Goal: Book appointment/travel/reservation

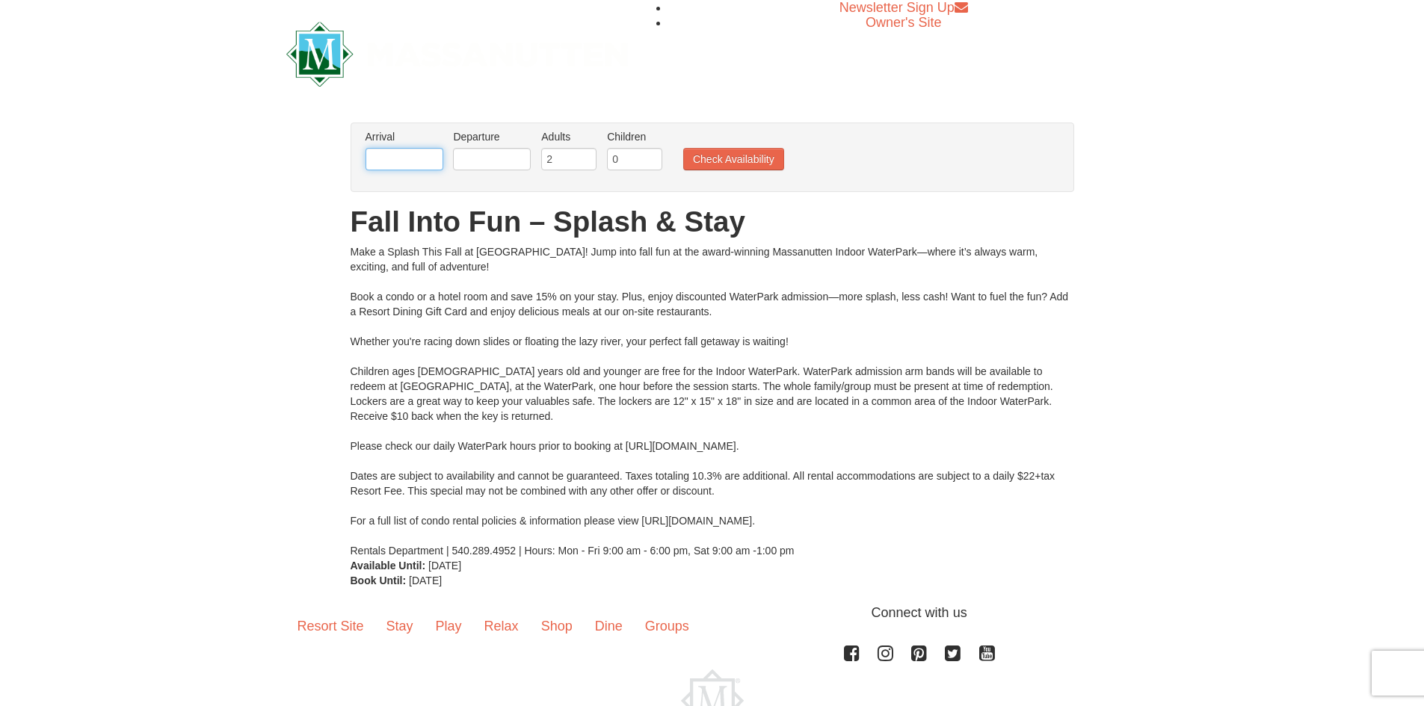
click at [411, 156] on input "text" at bounding box center [404, 159] width 78 height 22
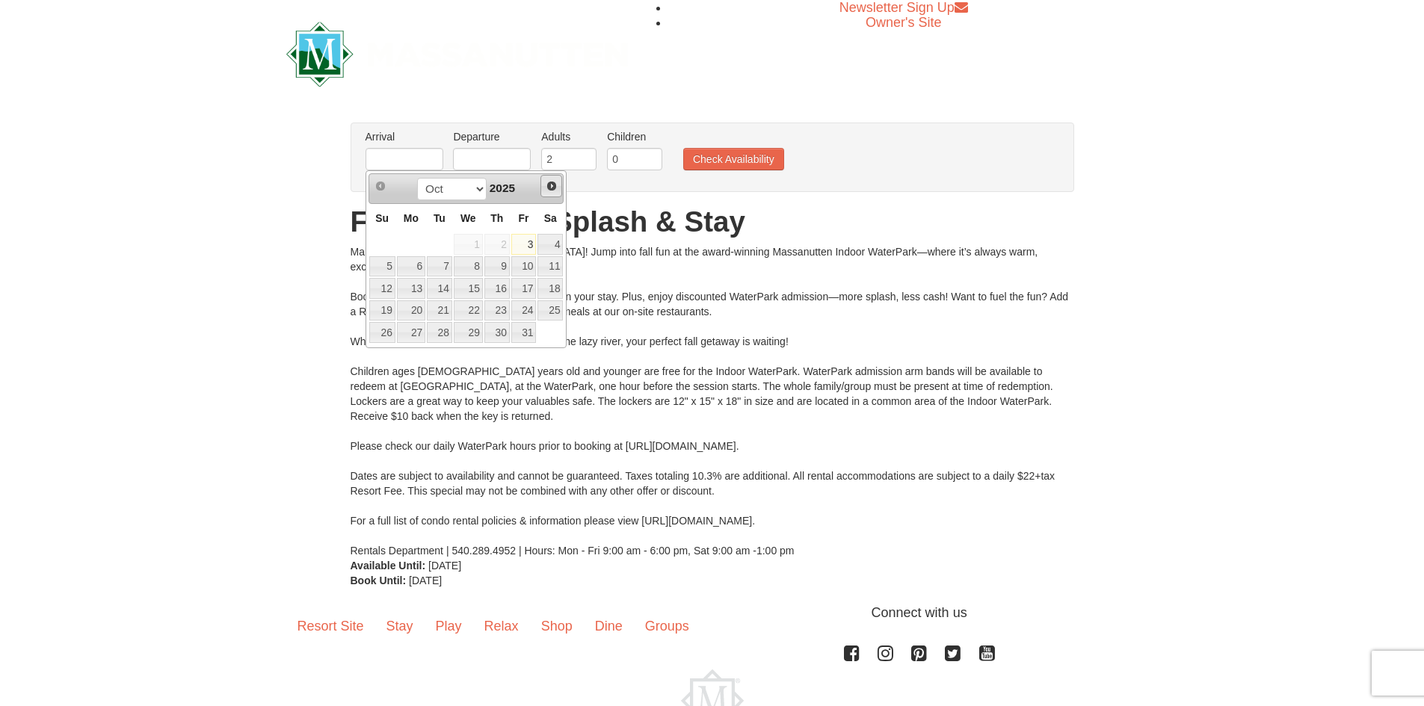
click at [554, 190] on span "Next" at bounding box center [551, 186] width 12 height 12
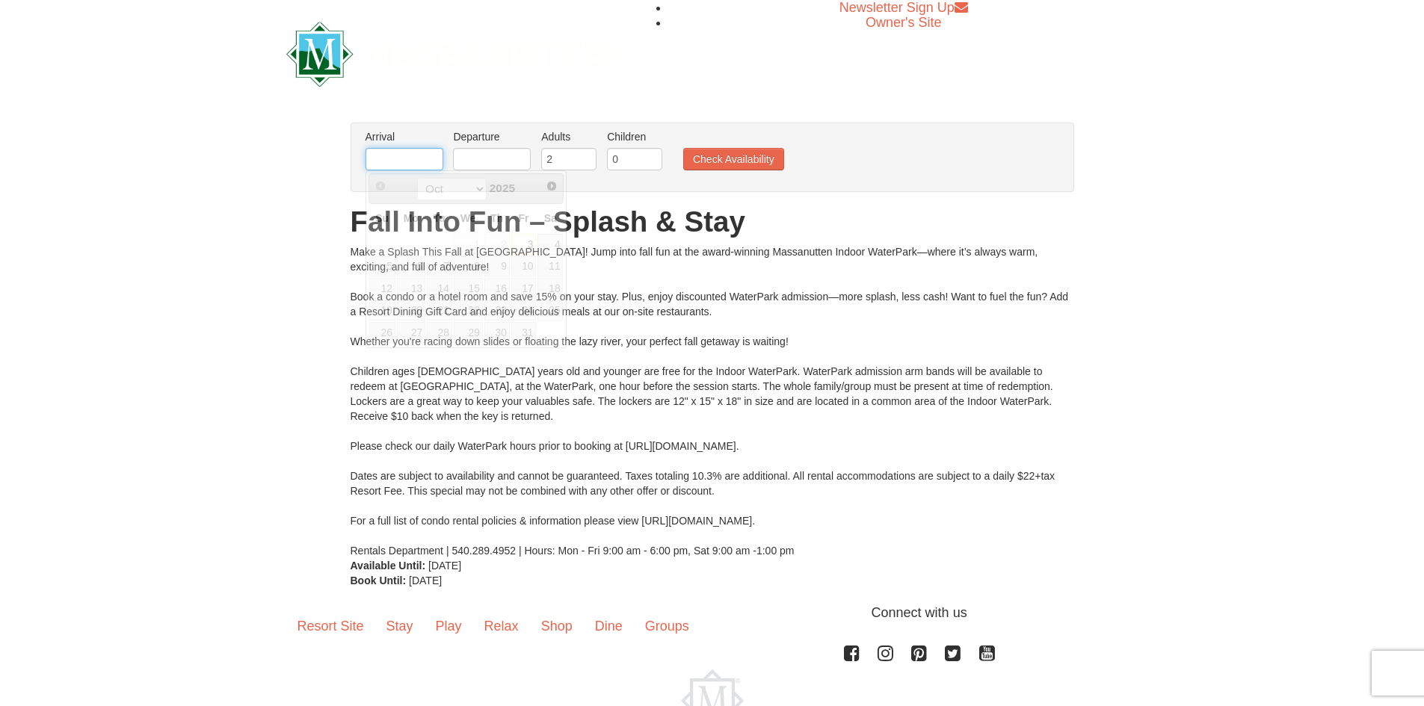
click at [433, 158] on input "text" at bounding box center [404, 159] width 78 height 22
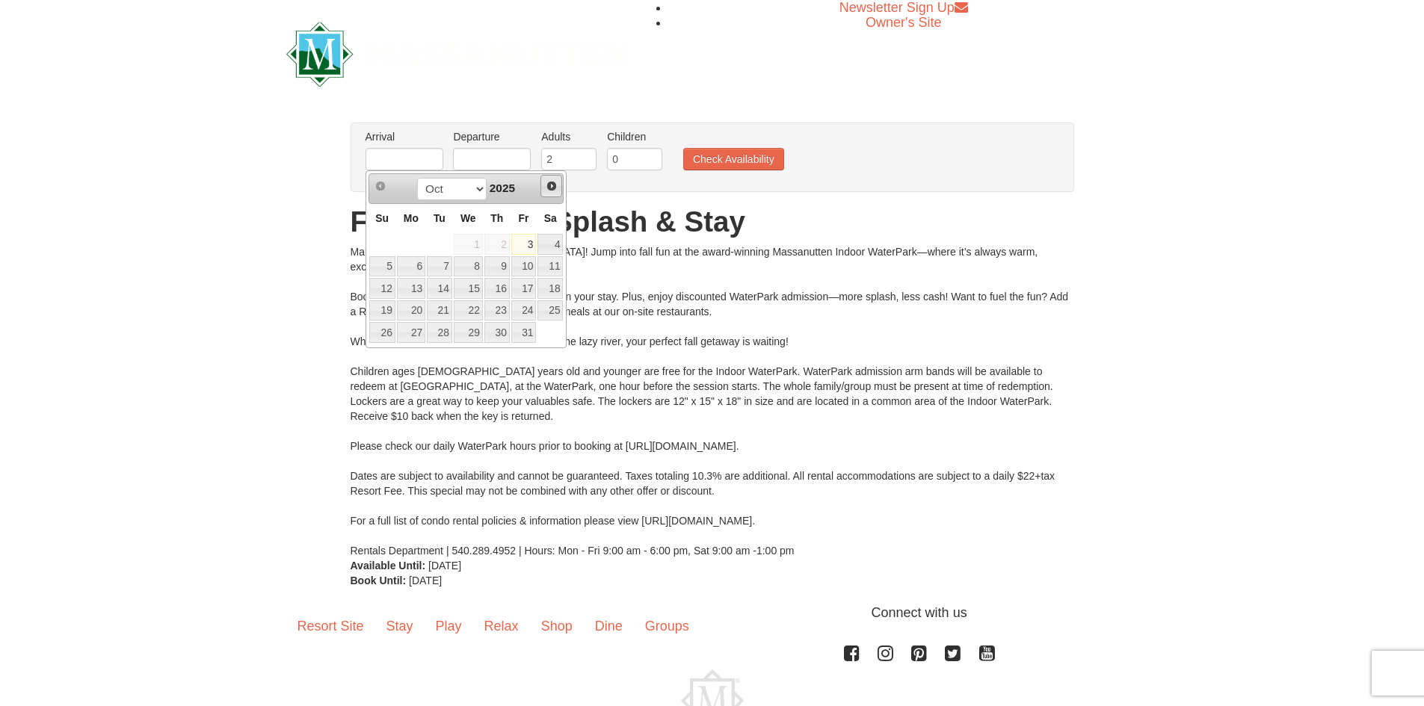
click at [549, 187] on span "Next" at bounding box center [551, 186] width 12 height 12
click at [553, 185] on span "Next" at bounding box center [551, 186] width 12 height 12
click at [501, 245] on link "4" at bounding box center [496, 244] width 25 height 21
type input "[DATE]"
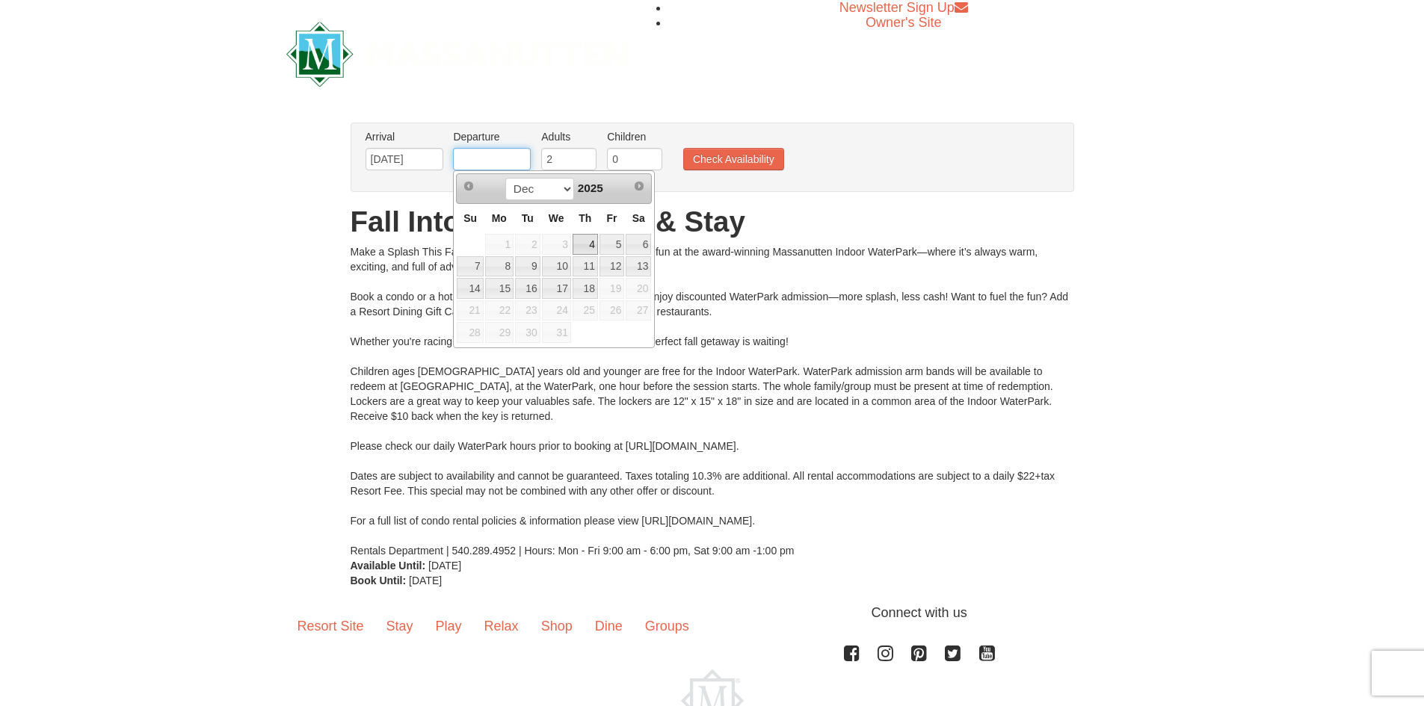
click at [501, 159] on input "text" at bounding box center [492, 159] width 78 height 22
click at [466, 259] on link "7" at bounding box center [470, 266] width 26 height 21
type input "[DATE]"
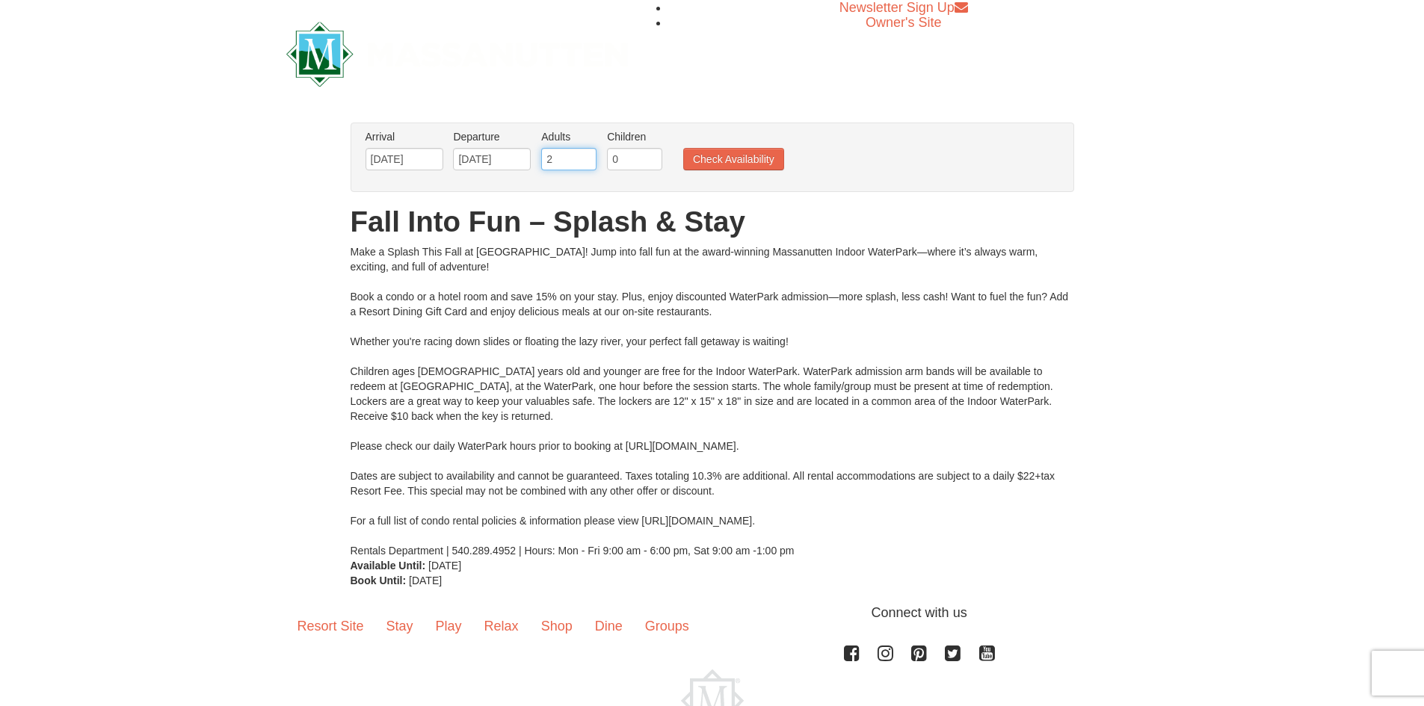
drag, startPoint x: 566, startPoint y: 157, endPoint x: 546, endPoint y: 156, distance: 19.4
click at [546, 156] on input "2" at bounding box center [568, 159] width 55 height 22
click at [587, 154] on input "3" at bounding box center [568, 159] width 55 height 22
type input "4"
click at [587, 154] on input "4" at bounding box center [568, 159] width 55 height 22
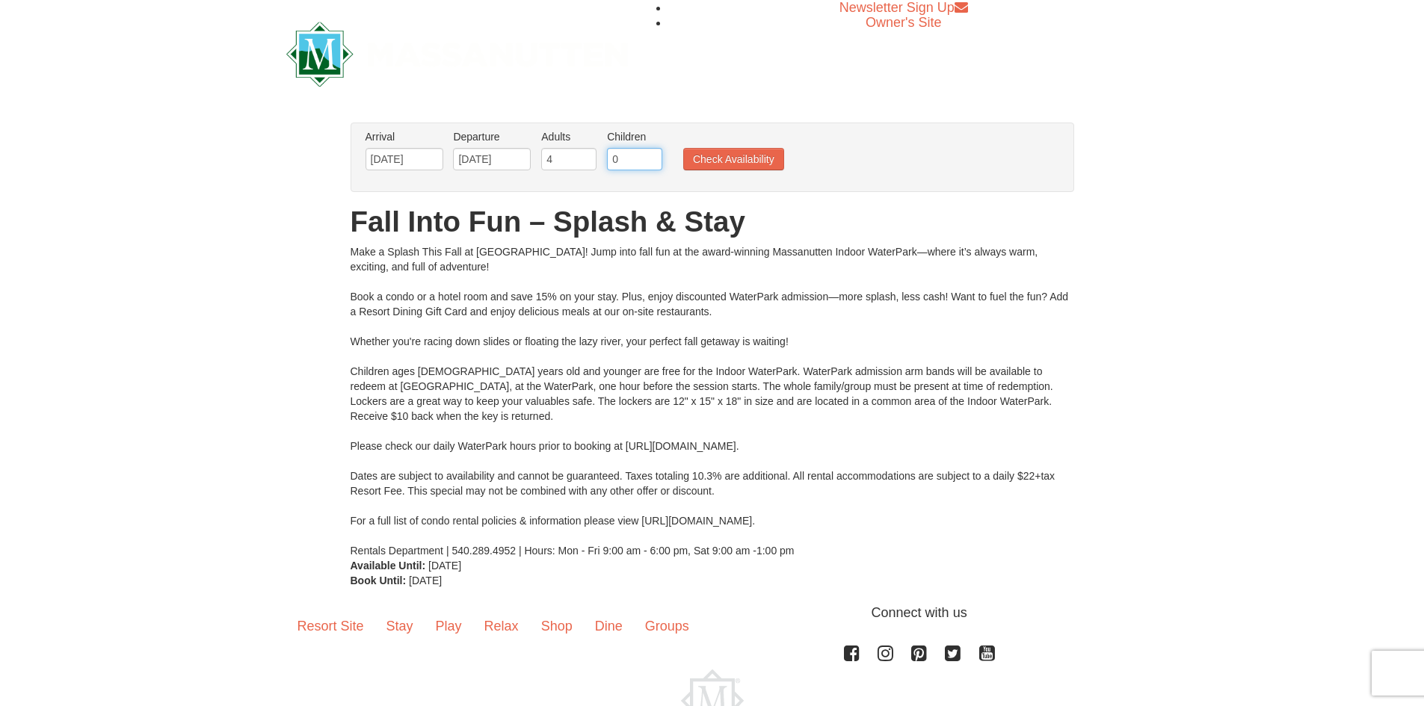
drag, startPoint x: 622, startPoint y: 160, endPoint x: 593, endPoint y: 159, distance: 29.2
click at [593, 159] on ul "Arrival Please format dates MM/DD/YYYY Please format dates MM/DD/YYYY 12/04/202…" at bounding box center [704, 153] width 685 height 49
type input "3"
click at [734, 162] on button "Check Availability" at bounding box center [733, 159] width 101 height 22
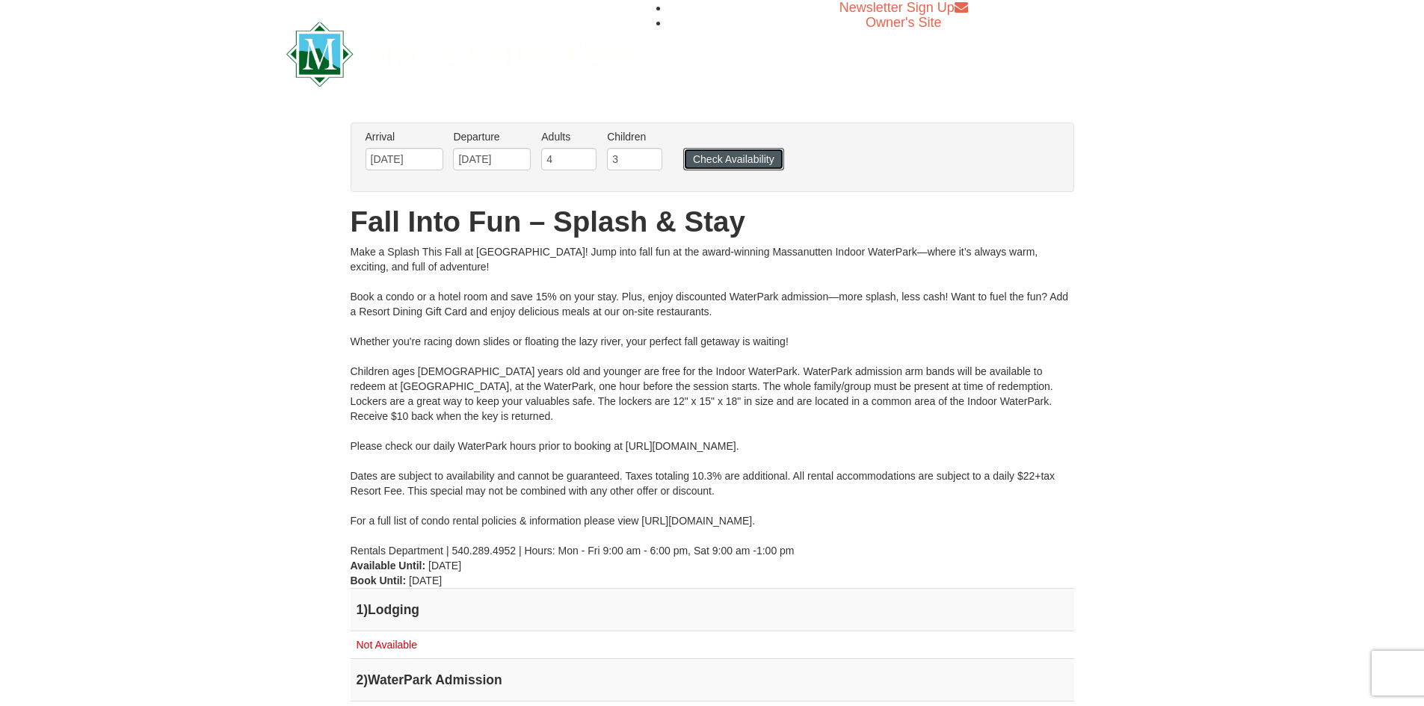
click at [714, 152] on button "Check Availability" at bounding box center [733, 159] width 101 height 22
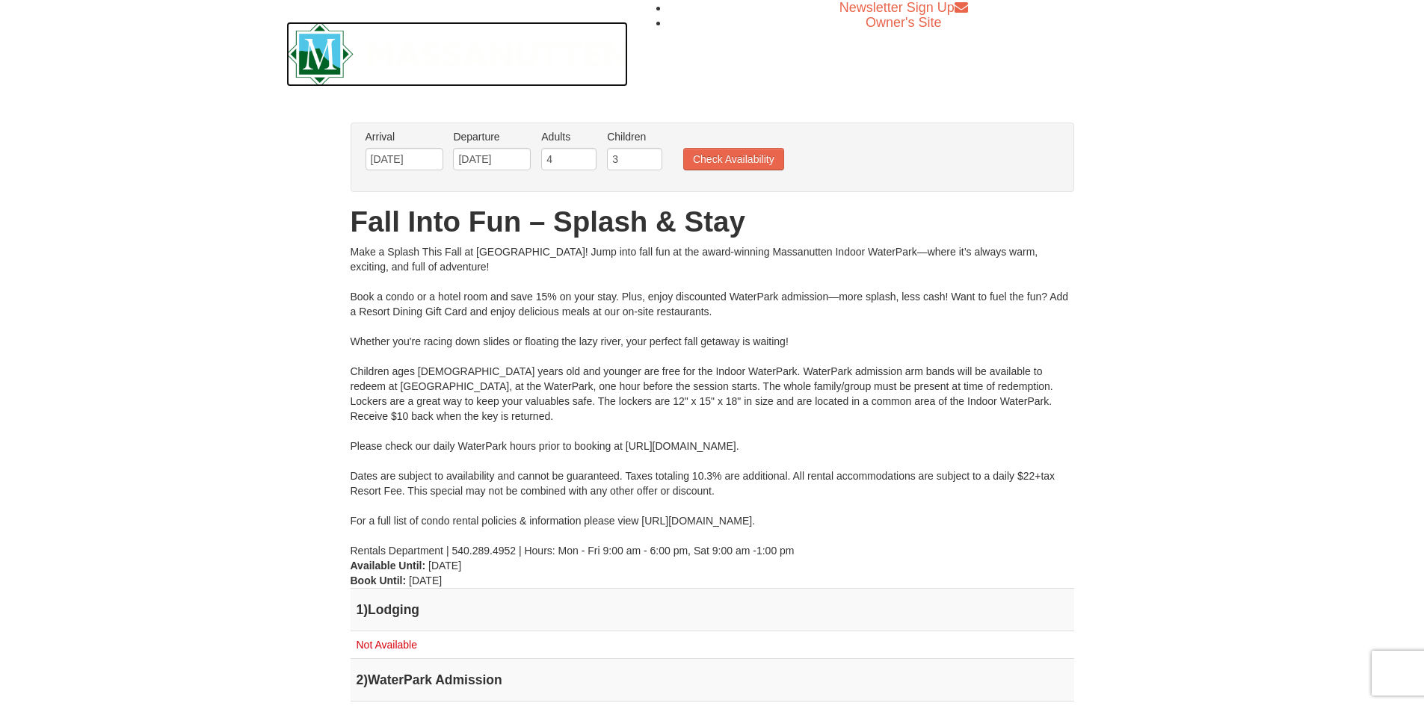
click at [322, 53] on img at bounding box center [457, 54] width 342 height 65
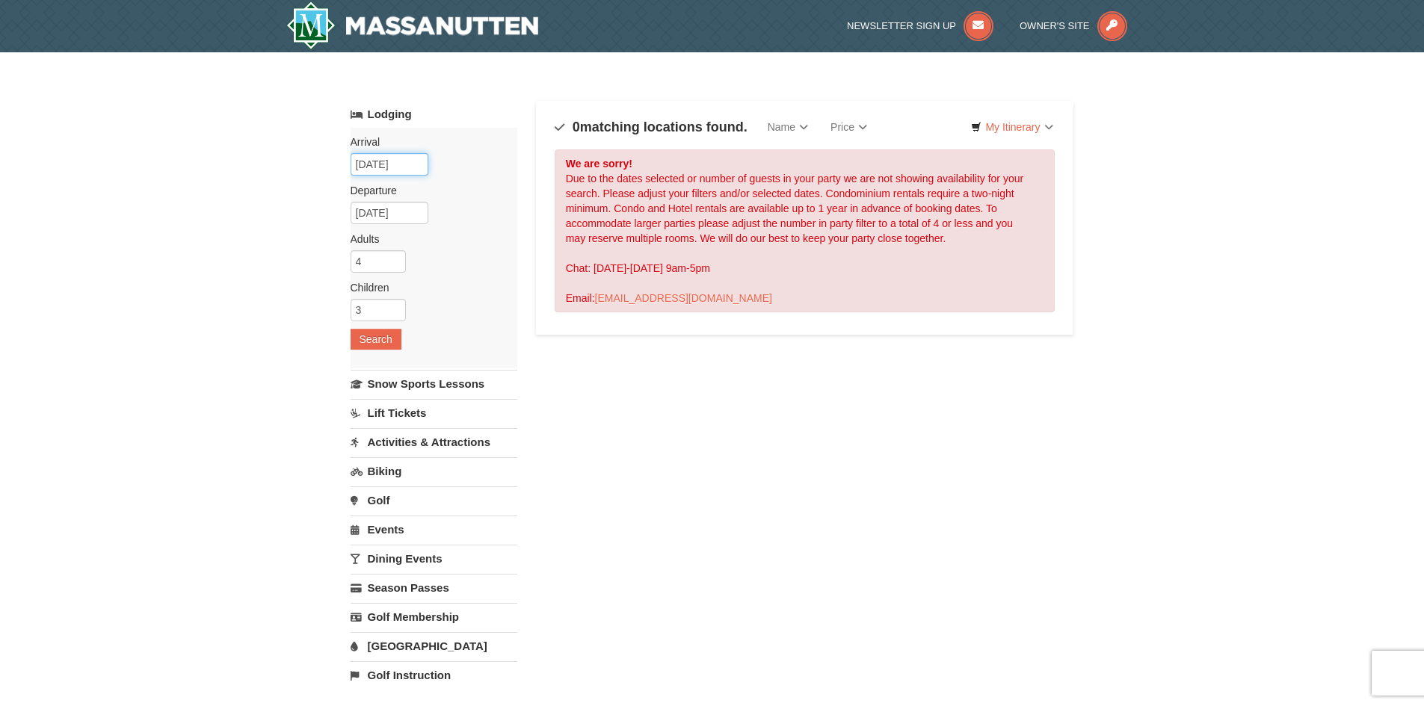
click at [398, 164] on input "[DATE]" at bounding box center [389, 164] width 78 height 22
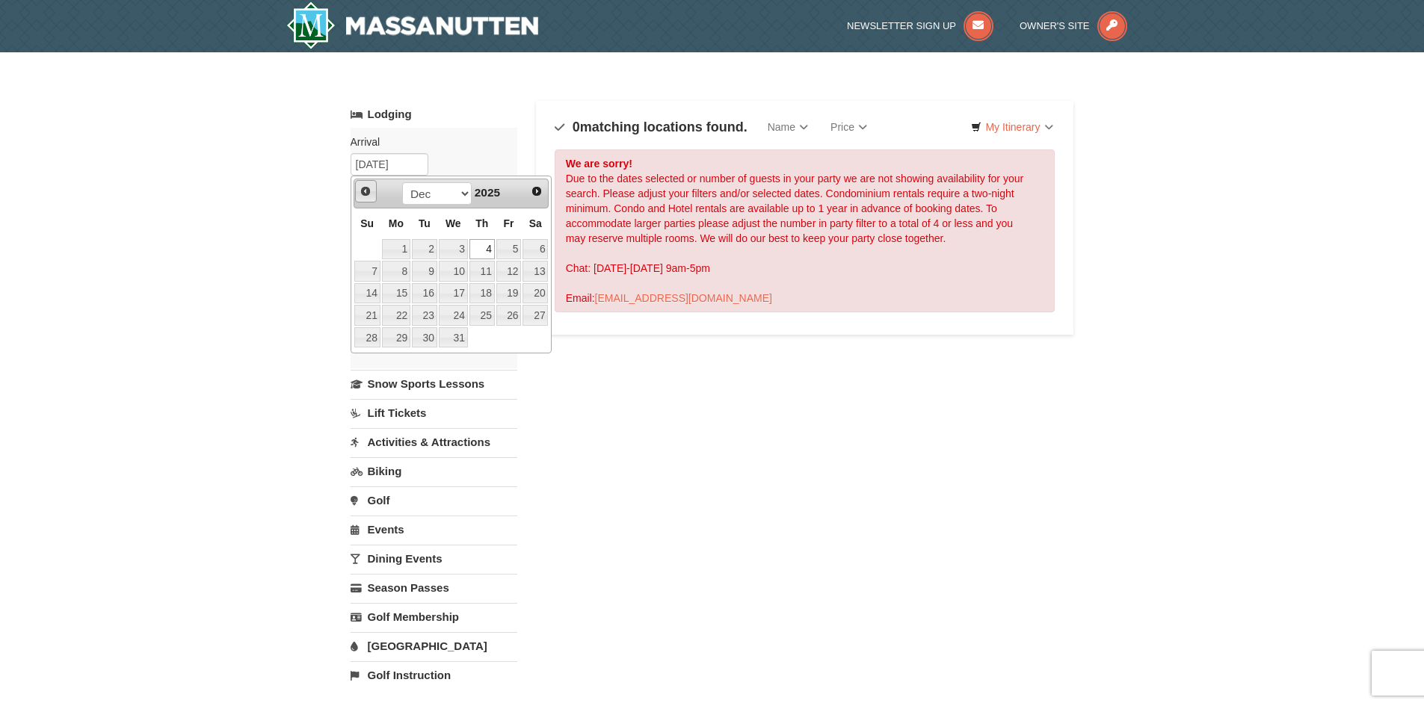
click at [367, 189] on span "Prev" at bounding box center [365, 191] width 12 height 12
click at [152, 244] on div "× Categories Map List Filter My Itinerary Questions? 1-540-289-9441 Lodging Arr…" at bounding box center [712, 477] width 1424 height 851
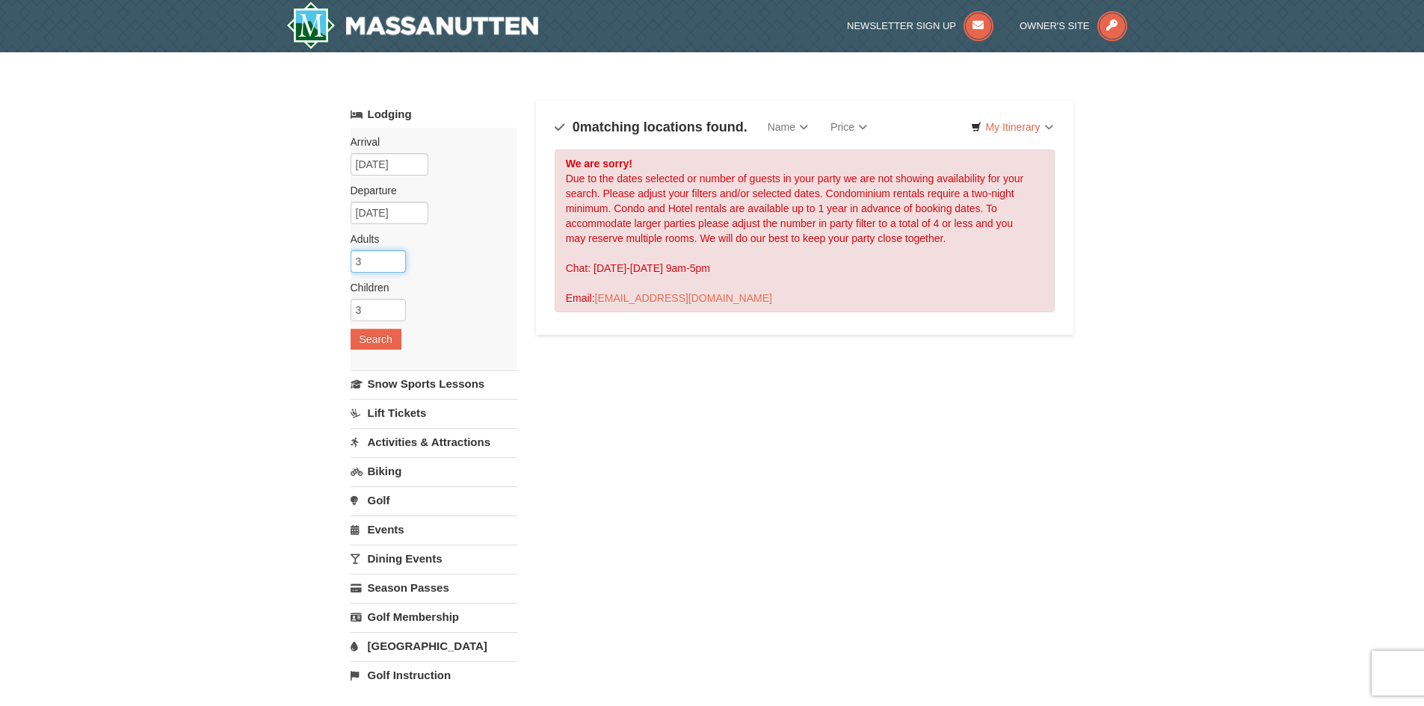
click at [392, 267] on input "3" at bounding box center [377, 261] width 55 height 22
type input "2"
click at [392, 267] on input "2" at bounding box center [377, 261] width 55 height 22
drag, startPoint x: 368, startPoint y: 312, endPoint x: 341, endPoint y: 308, distance: 27.3
click at [341, 308] on div "× Categories Map List Filter My Itinerary Questions? 1-540-289-9441 Lodging Arr…" at bounding box center [712, 477] width 753 height 821
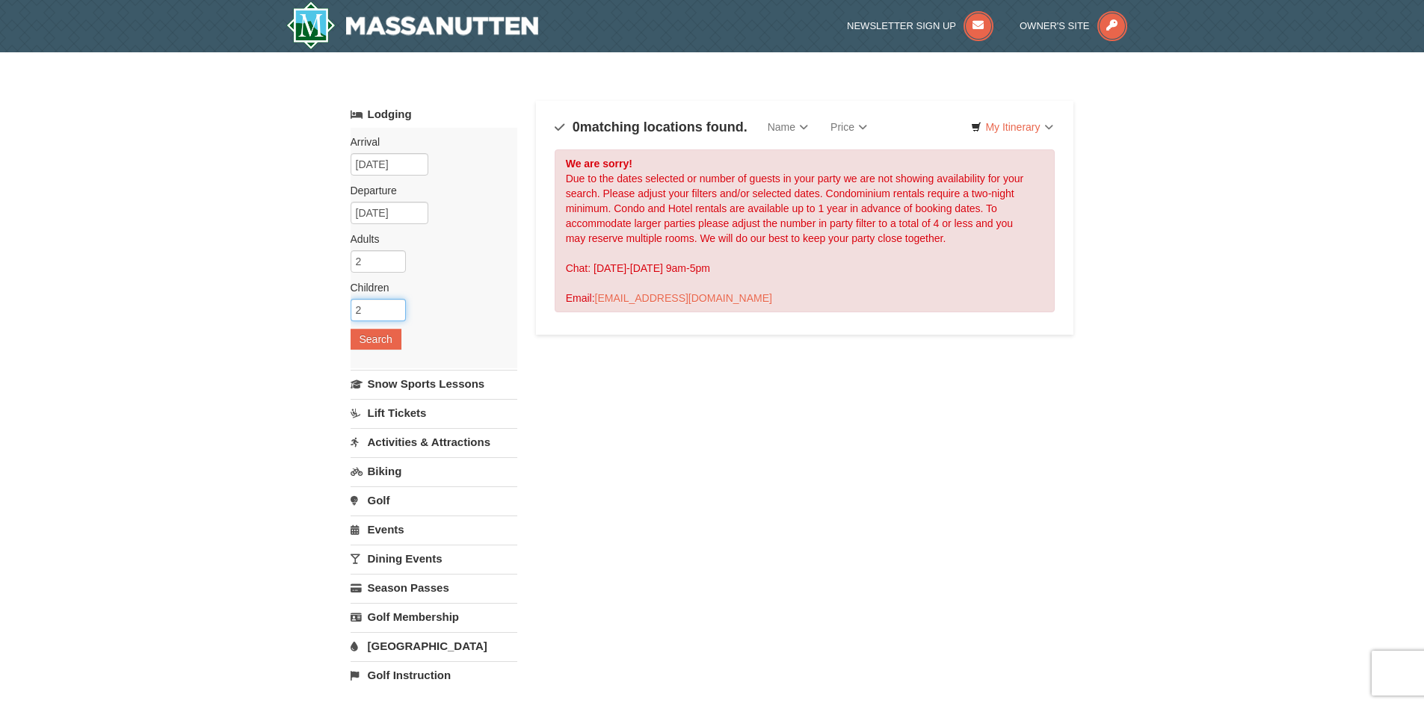
type input "2"
click at [310, 333] on div "× Categories Map List Filter My Itinerary Questions? 1-540-289-9441 Lodging Arr…" at bounding box center [712, 477] width 1424 height 851
click at [372, 335] on button "Search" at bounding box center [375, 339] width 51 height 21
